Goal: Task Accomplishment & Management: Manage account settings

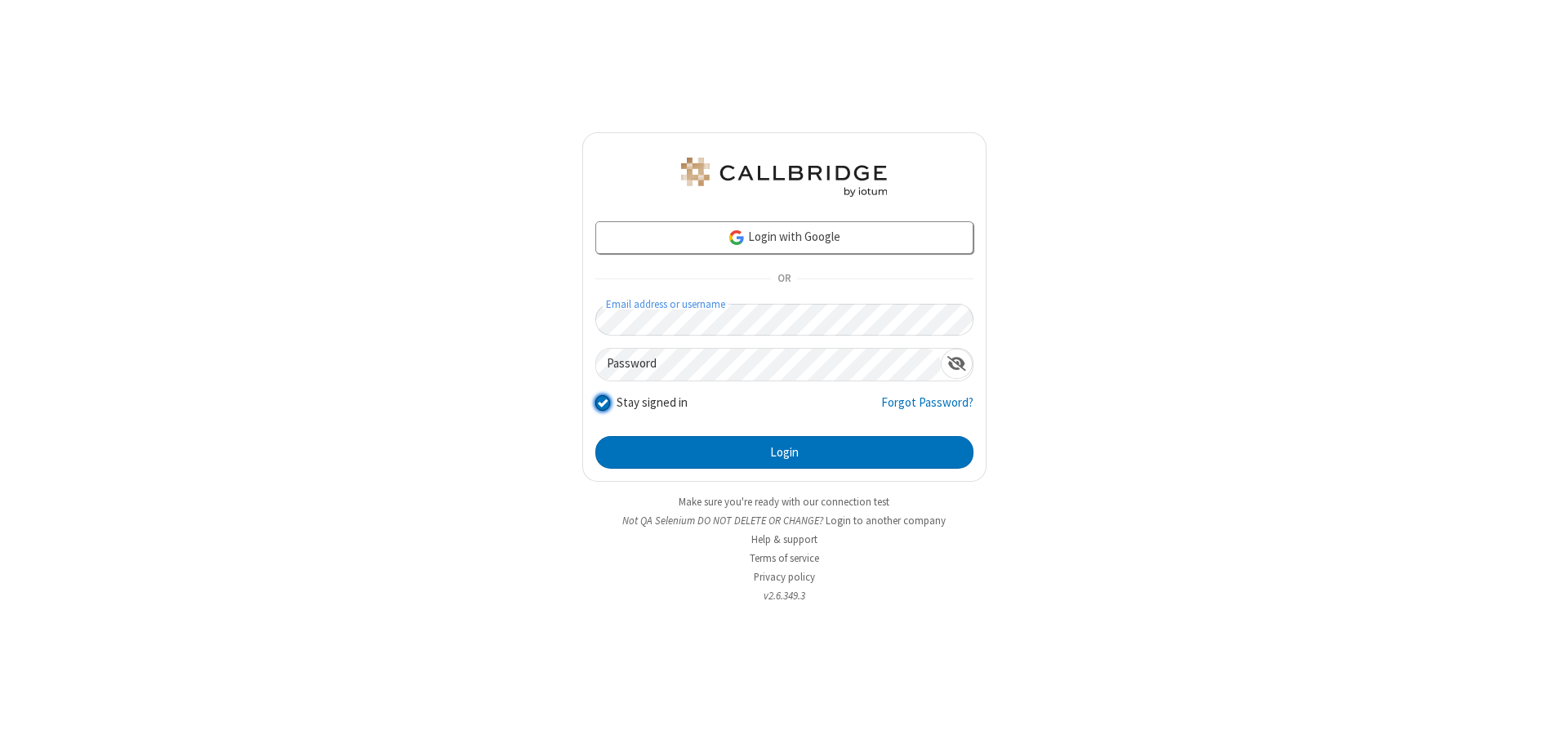
click at [602, 402] on input "Stay signed in" at bounding box center [603, 403] width 15 height 17
checkbox input "false"
click at [784, 453] on button "Login" at bounding box center [784, 453] width 378 height 33
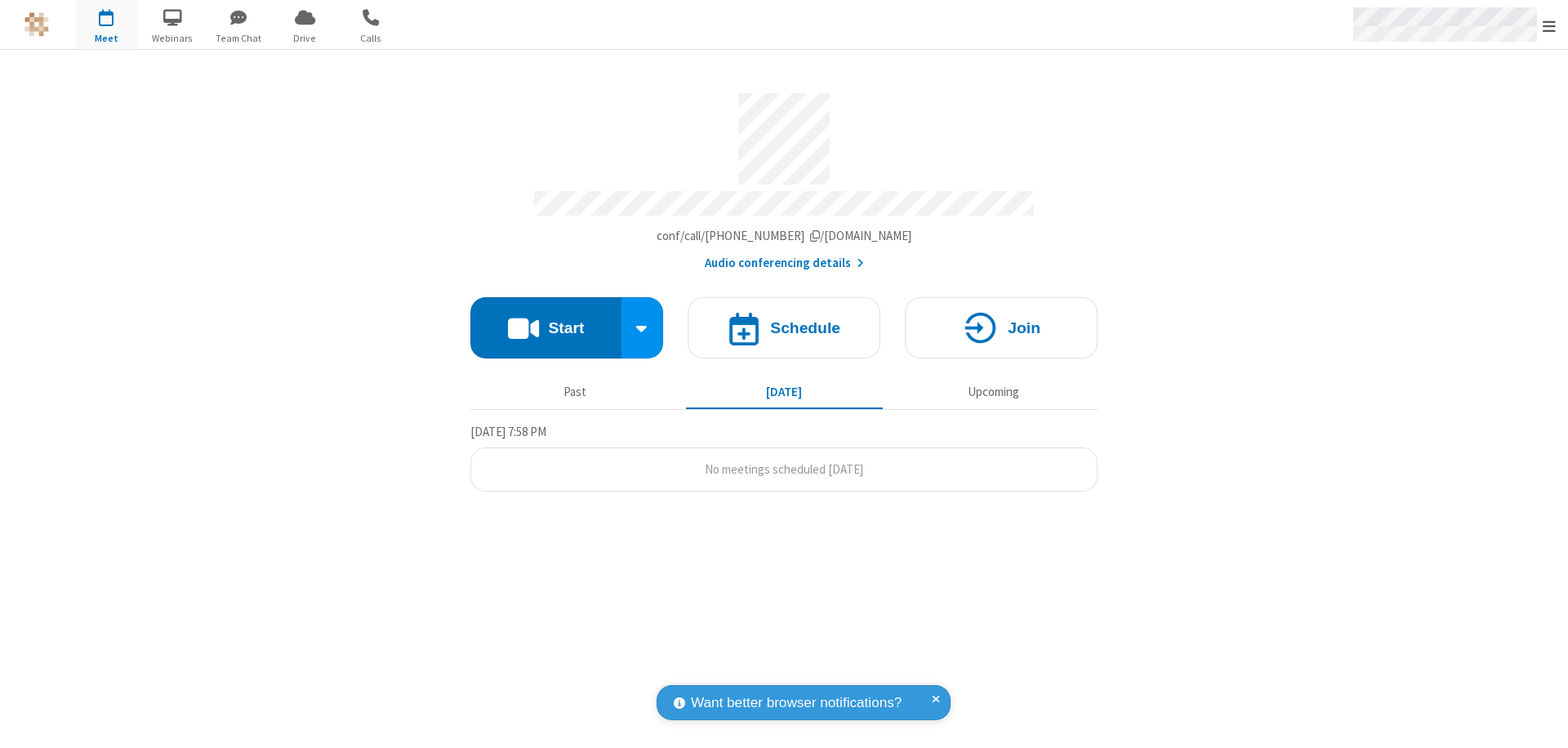
click at [1550, 25] on span "Open menu" at bounding box center [1550, 26] width 13 height 16
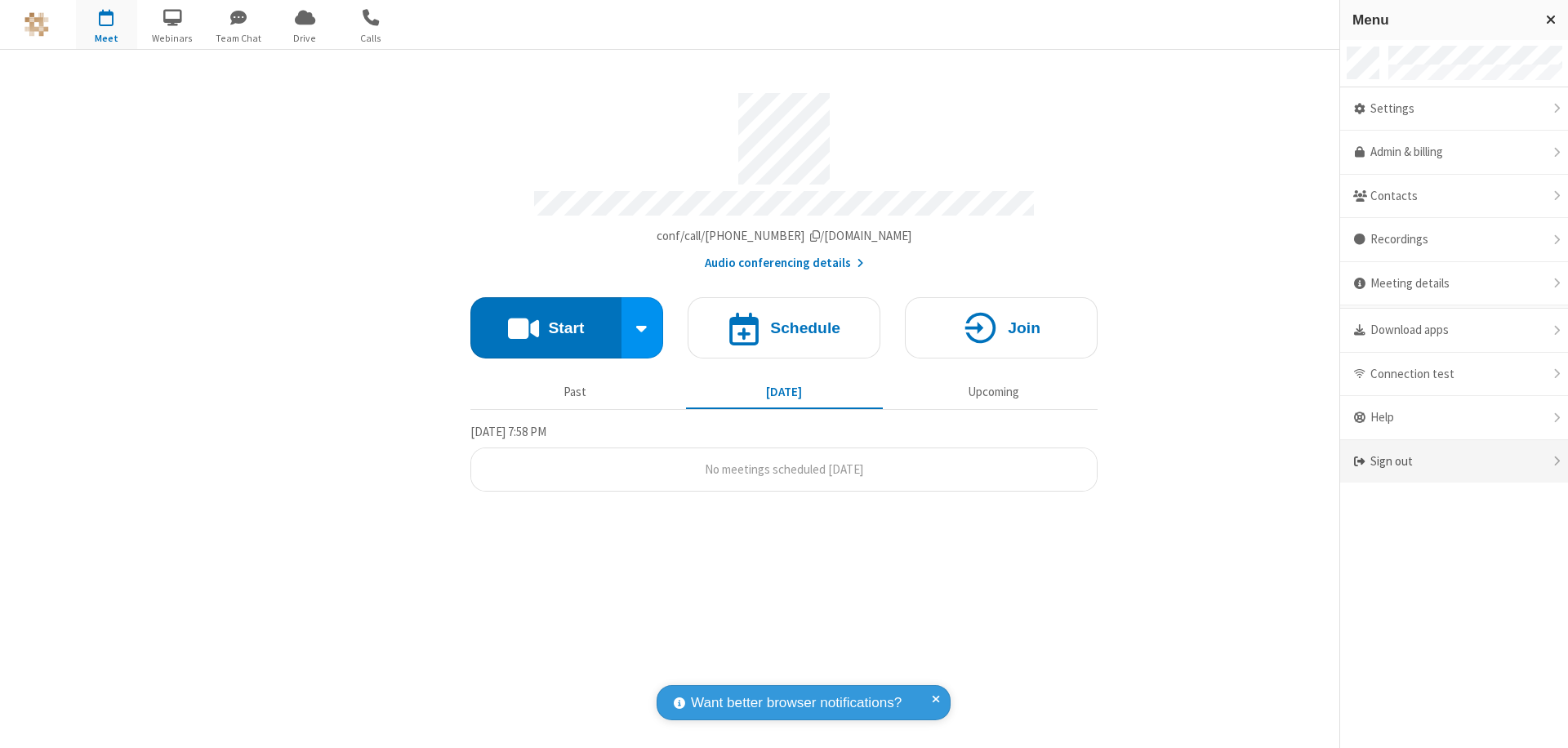
click at [1454, 461] on div "Sign out" at bounding box center [1455, 461] width 228 height 43
